Goal: Browse casually

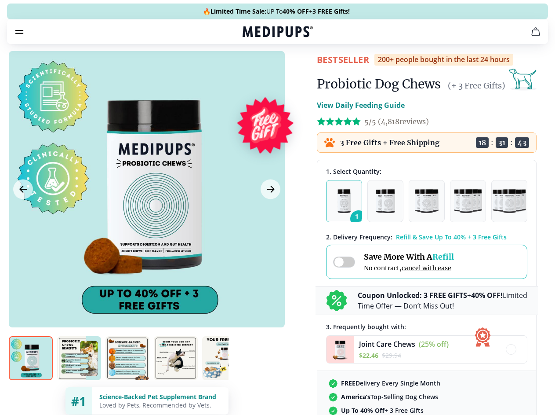
click at [253, 70] on span "Supplements" at bounding box center [275, 74] width 44 height 9
click at [298, 69] on icon "button" at bounding box center [303, 74] width 11 height 11
click at [531, 37] on icon "cart" at bounding box center [536, 31] width 11 height 11
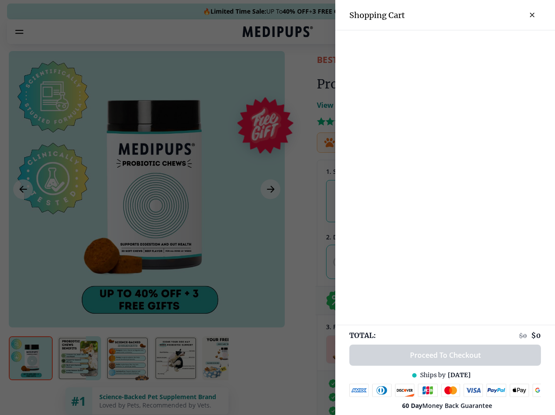
click at [427, 44] on div at bounding box center [277, 207] width 555 height 415
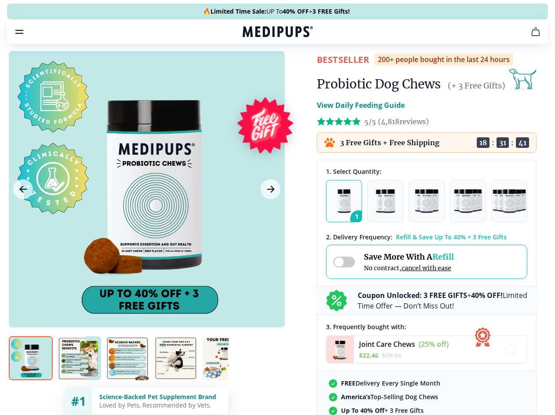
click at [0, 0] on icon "button" at bounding box center [0, 0] width 0 height 0
click at [146, 210] on div at bounding box center [147, 189] width 276 height 276
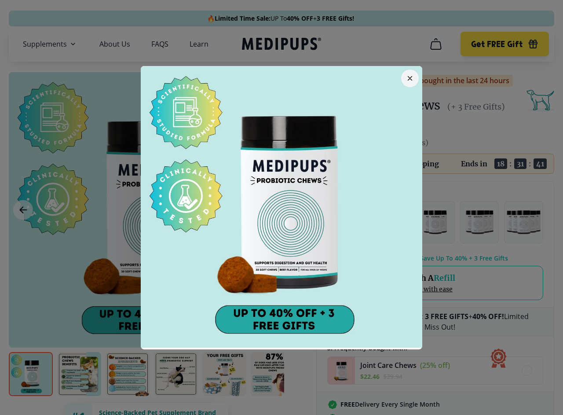
click at [23, 210] on div at bounding box center [281, 207] width 563 height 415
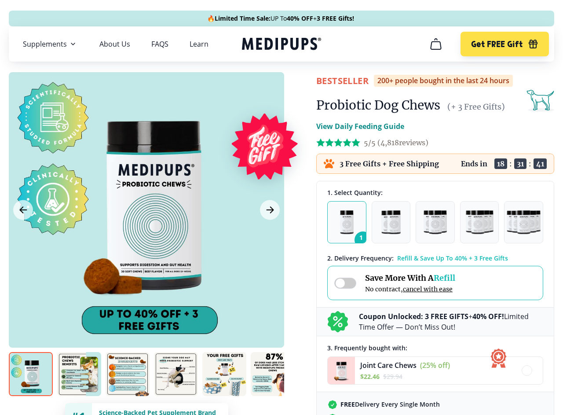
click at [270, 210] on icon "Next Image" at bounding box center [269, 210] width 7 height 6
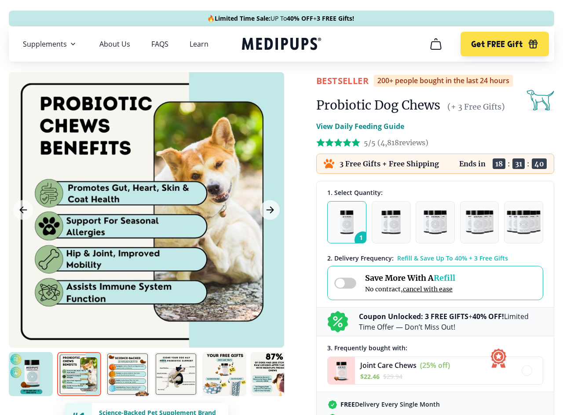
click at [31, 374] on img at bounding box center [31, 374] width 44 height 44
